Goal: Go to known website: Access a specific website the user already knows

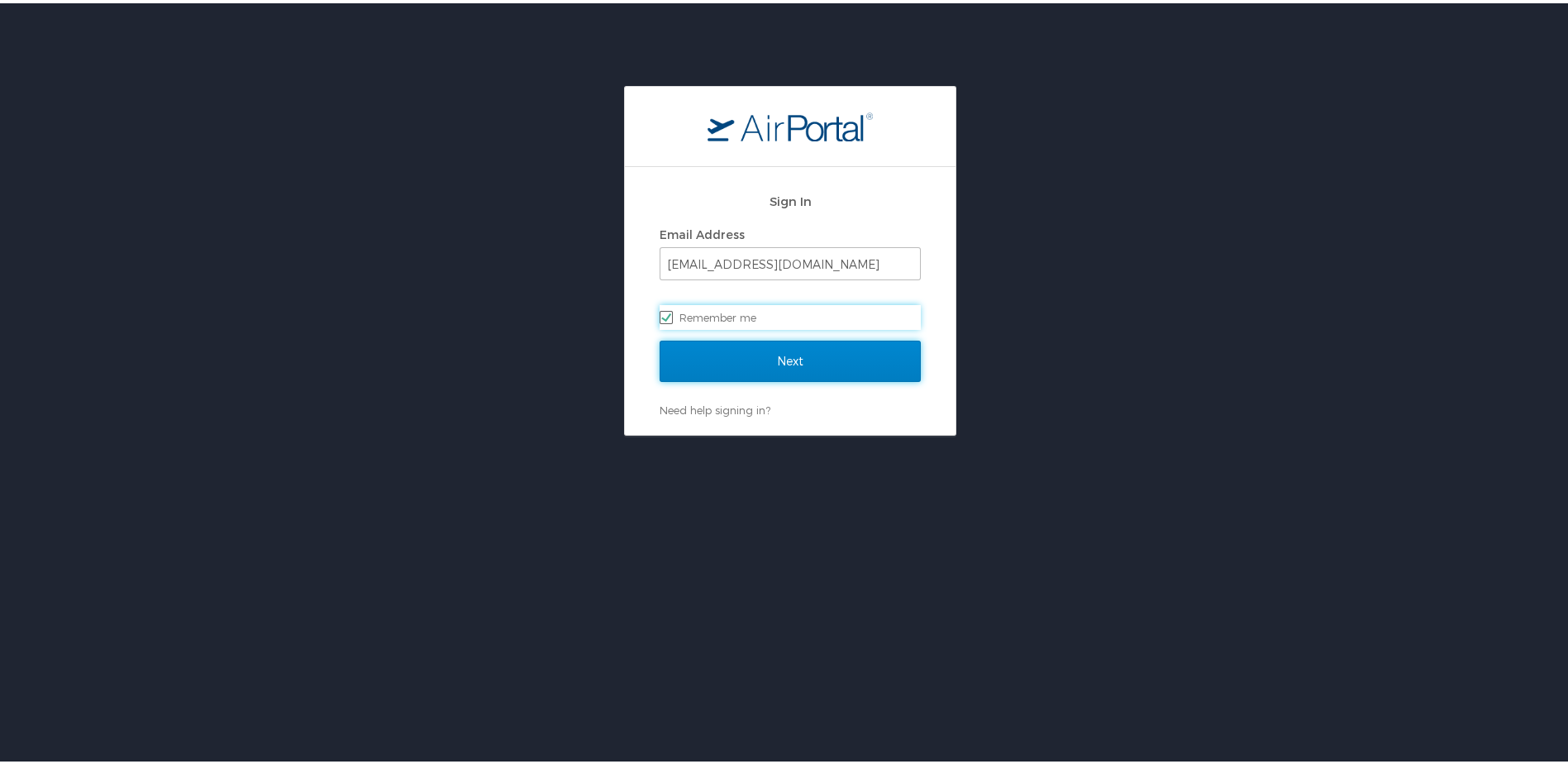
click at [712, 357] on input "Next" at bounding box center [790, 358] width 261 height 42
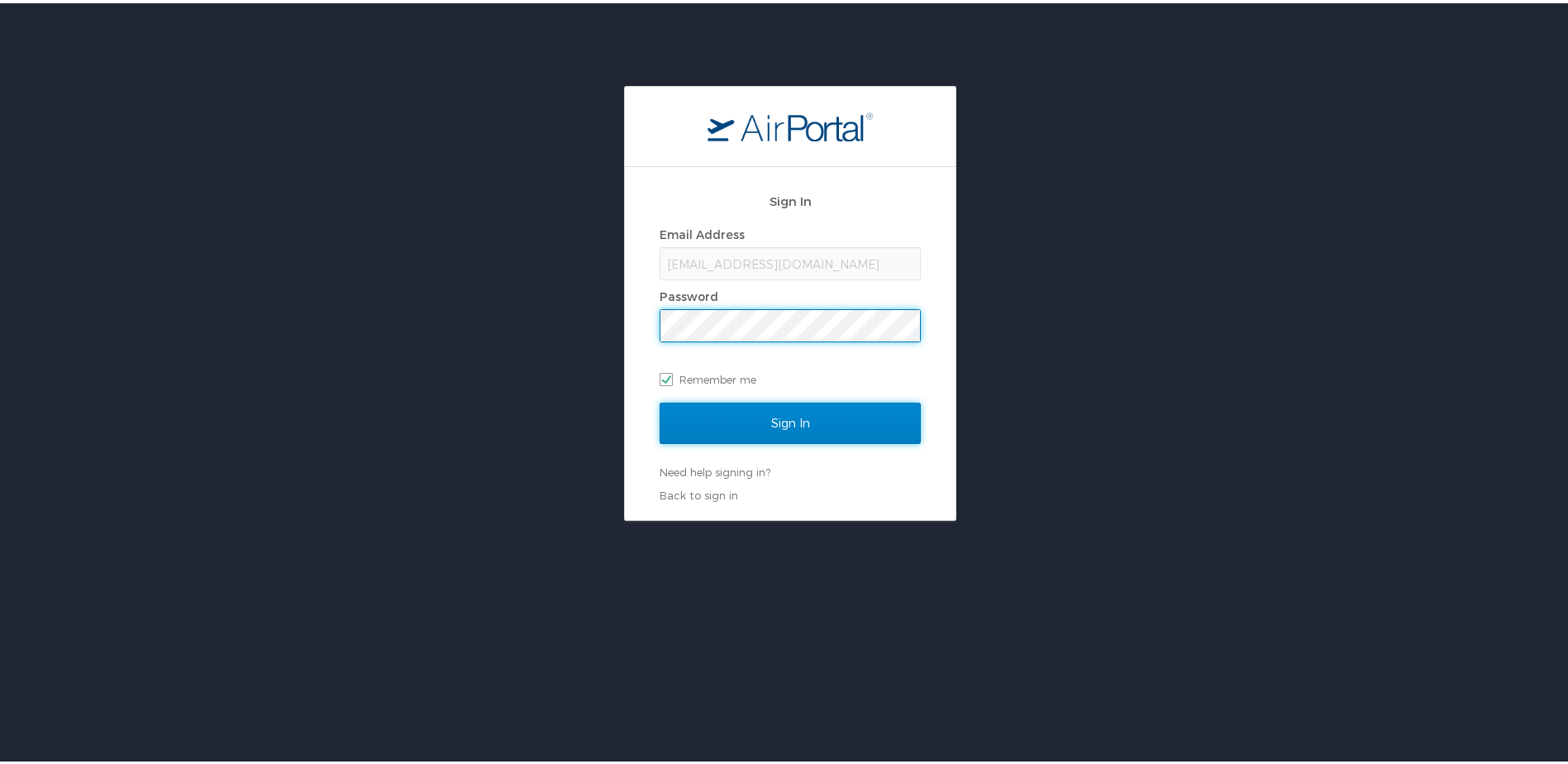
click at [724, 418] on input "Sign In" at bounding box center [790, 420] width 261 height 42
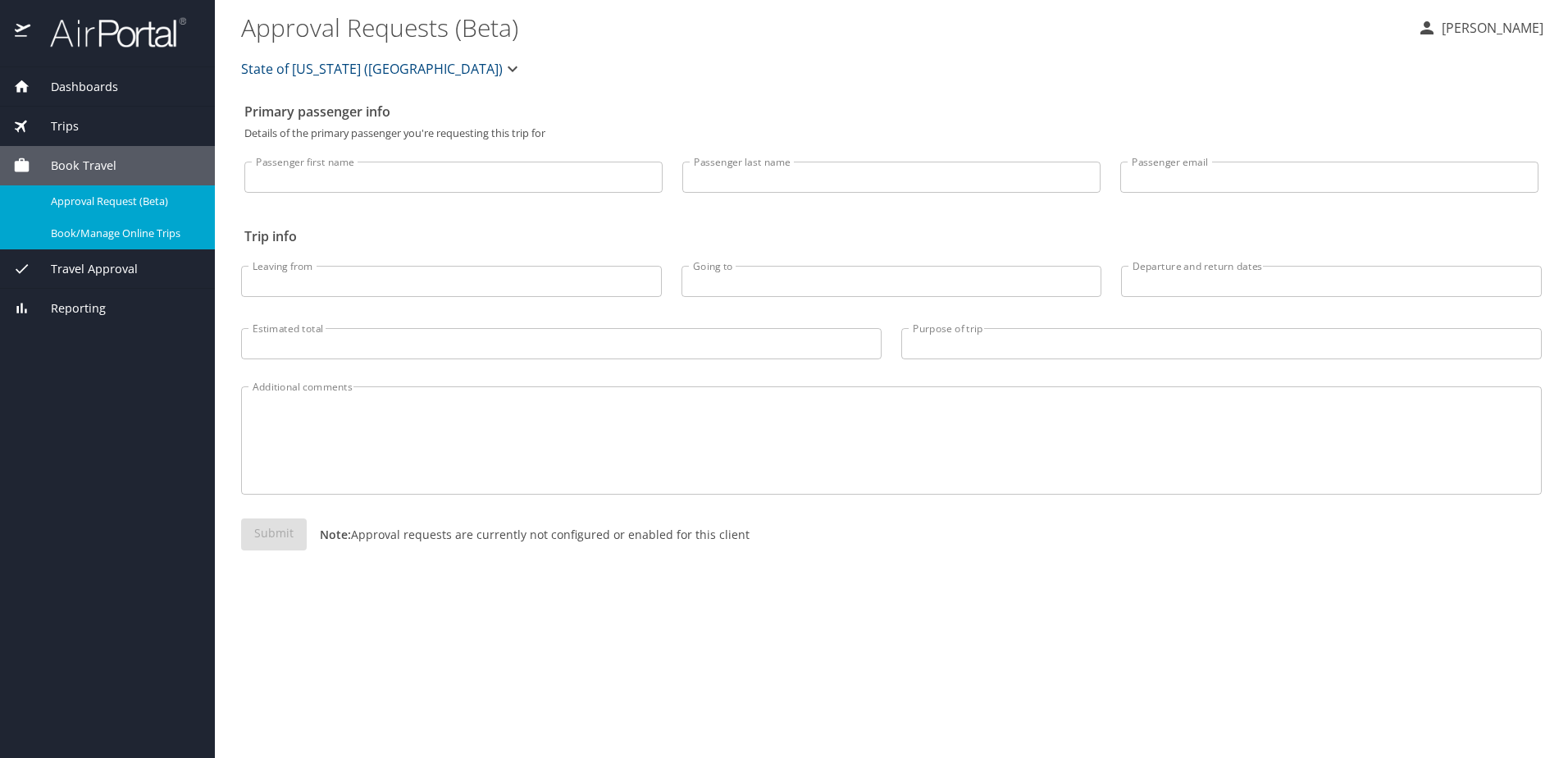
click at [100, 240] on span "Book/Manage Online Trips" at bounding box center [124, 233] width 145 height 16
